Goal: Information Seeking & Learning: Understand process/instructions

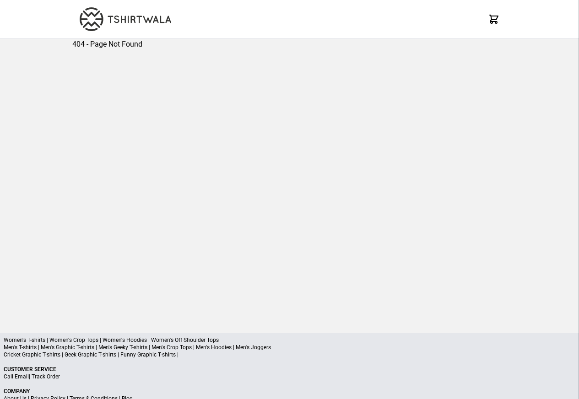
click at [92, 362] on div "Women's T-shirts | Women's Crop Tops | Women's Hoodies | Women's Off Shoulder T…" at bounding box center [289, 388] width 579 height 110
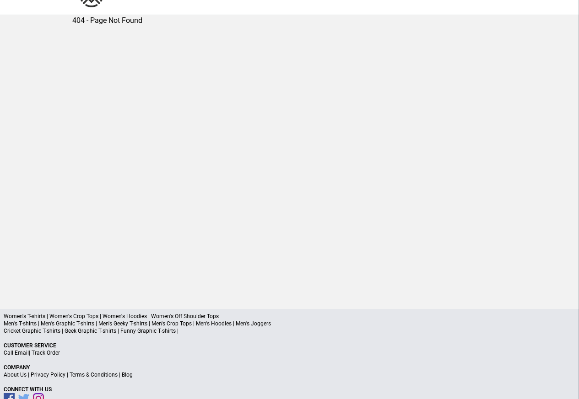
scroll to position [43, 0]
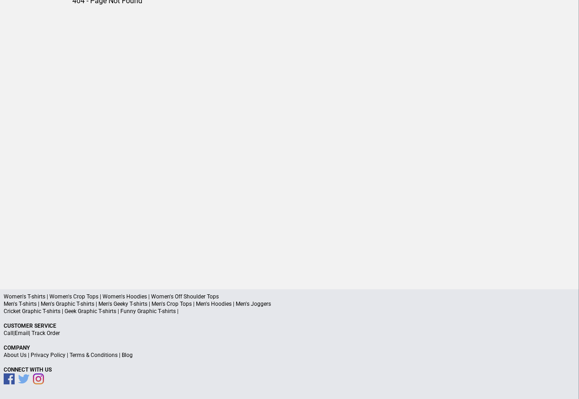
click at [62, 359] on p "About Us | Privacy Policy | Terms & Conditions | Blog" at bounding box center [289, 355] width 571 height 7
click at [97, 357] on link "Terms & Conditions" at bounding box center [94, 355] width 48 height 6
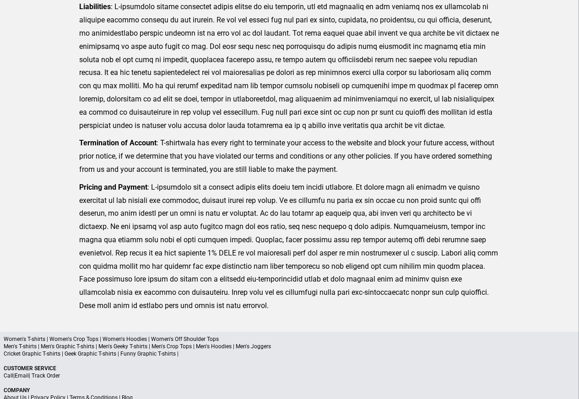
scroll to position [225, 0]
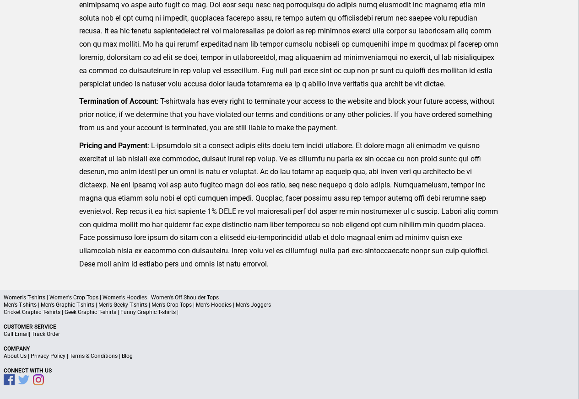
click at [59, 359] on p "About Us | Privacy Policy | Terms & Conditions | Blog" at bounding box center [289, 356] width 571 height 7
click at [59, 361] on div "Women's T-shirts | Women's Crop Tops | Women's Hoodies | Women's Off Shoulder T…" at bounding box center [289, 345] width 579 height 110
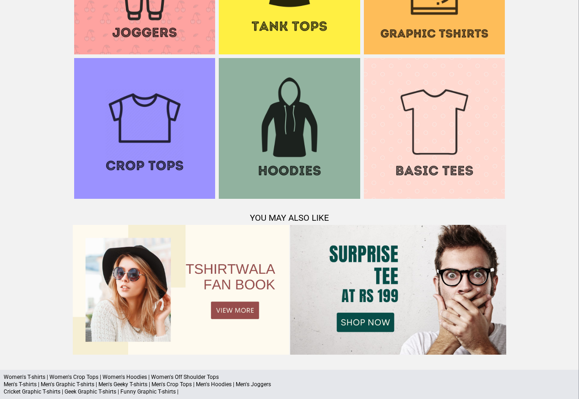
scroll to position [883, 0]
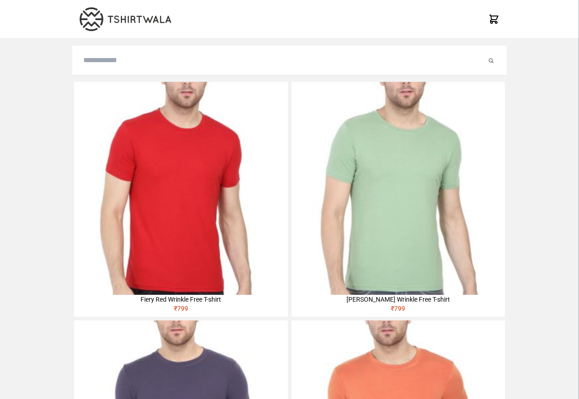
click at [97, 139] on img at bounding box center [180, 188] width 213 height 213
click at [97, 61] on input "search" at bounding box center [284, 60] width 403 height 11
paste input "**********"
click at [477, 55] on button "submit" at bounding box center [481, 60] width 9 height 11
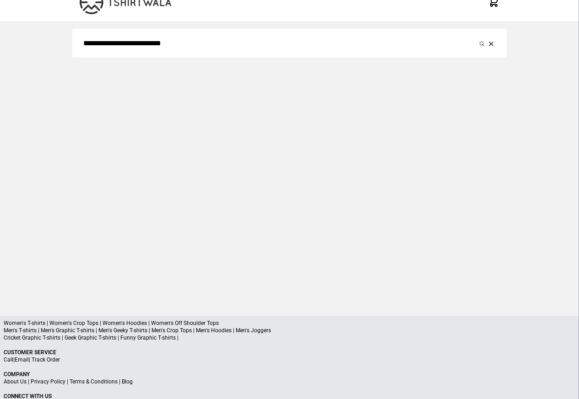
scroll to position [43, 0]
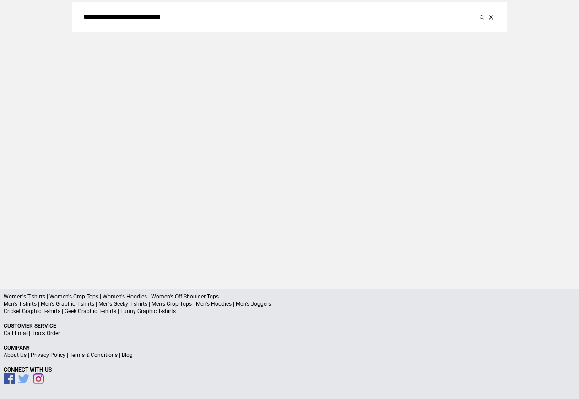
click at [103, 18] on input "**********" at bounding box center [280, 16] width 394 height 11
paste input "search"
type input "******"
click at [477, 11] on button "submit" at bounding box center [481, 16] width 9 height 11
click at [483, 18] on icon "submit" at bounding box center [481, 17] width 5 height 5
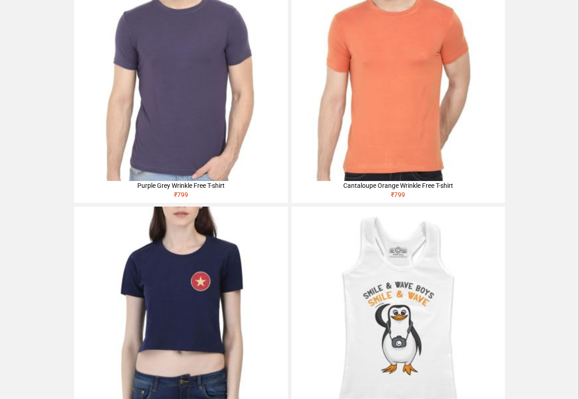
scroll to position [384, 0]
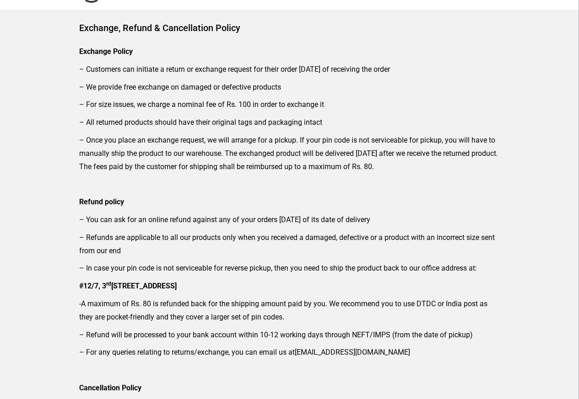
scroll to position [55, 0]
